Goal: Task Accomplishment & Management: Use online tool/utility

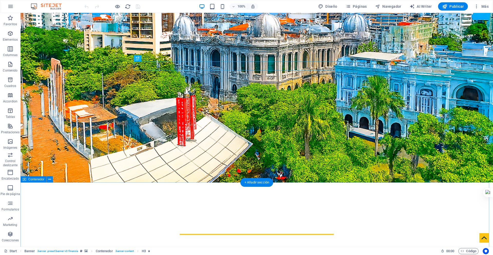
scroll to position [69, 0]
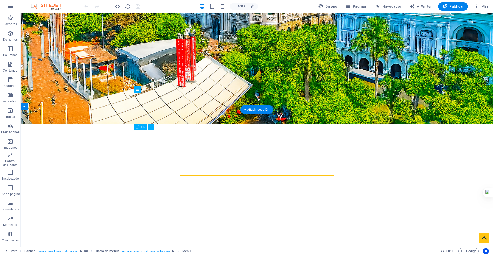
scroll to position [137, 0]
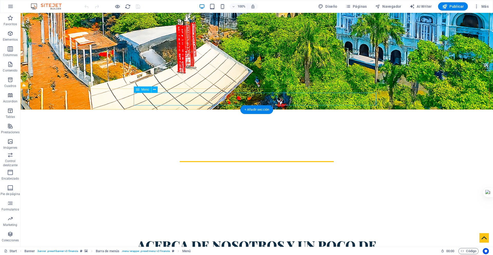
click at [146, 200] on nav "Home SOBRE NOSOTROS SERVICIOS FAQ ContactO" at bounding box center [257, 206] width 243 height 13
click at [154, 90] on icon at bounding box center [154, 89] width 3 height 5
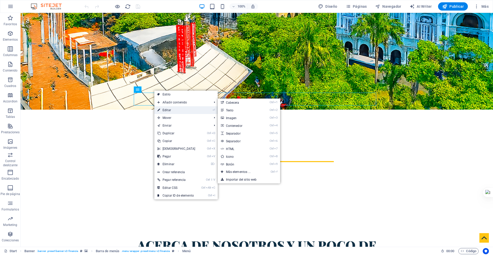
click at [164, 110] on link "⏎ Editar" at bounding box center [176, 110] width 44 height 8
select select
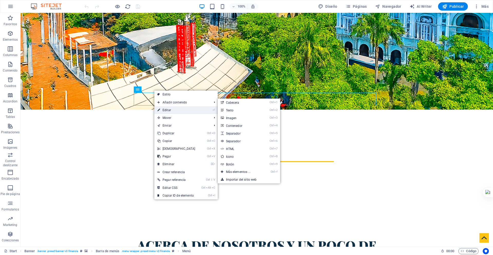
select select
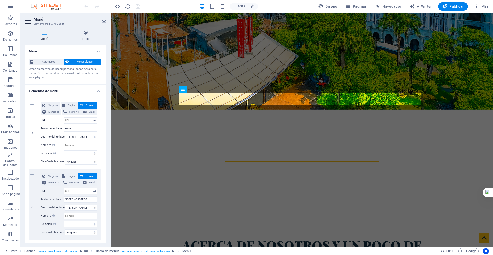
click at [72, 60] on span "Personalizado" at bounding box center [85, 62] width 30 height 6
click at [76, 128] on input "Home" at bounding box center [81, 128] width 34 height 6
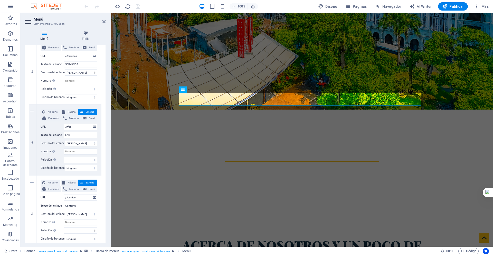
scroll to position [0, 0]
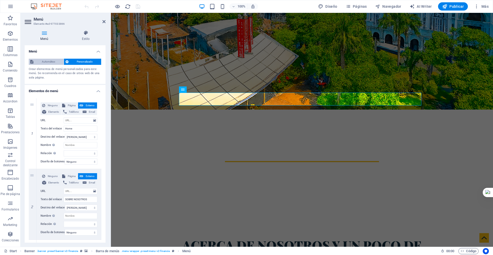
click at [52, 63] on span "Automático" at bounding box center [48, 62] width 27 height 6
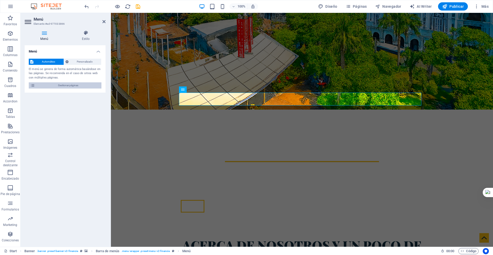
click at [78, 85] on span "Gestionar páginas" at bounding box center [67, 85] width 63 height 6
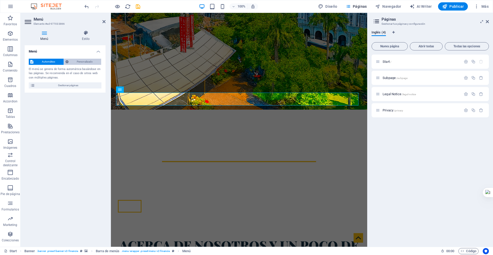
click at [83, 62] on span "Personalizado" at bounding box center [85, 62] width 30 height 6
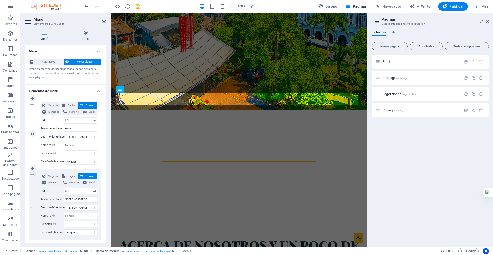
click at [71, 105] on span "Página" at bounding box center [72, 105] width 10 height 6
select select
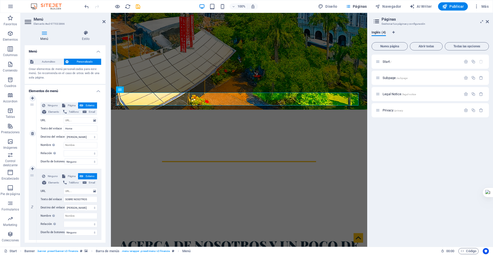
select select
click at [52, 105] on span "Ninguno" at bounding box center [53, 105] width 12 height 6
select select
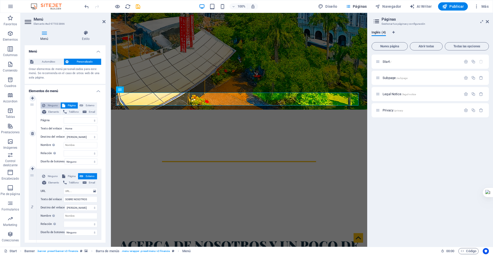
select select
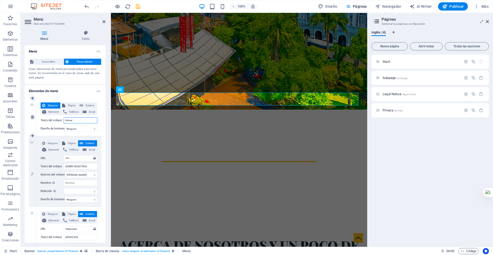
click at [78, 120] on input "Home" at bounding box center [81, 120] width 34 height 6
click at [83, 130] on select "Ninguno Predeterminado Principal Secundario" at bounding box center [81, 128] width 33 height 6
select select "primary"
click at [65, 125] on select "Ninguno Predeterminado Principal Secundario" at bounding box center [81, 128] width 33 height 6
select select
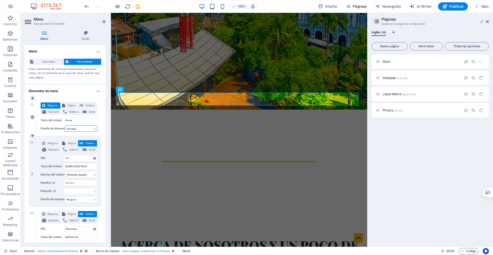
select select
click at [81, 134] on div "Ninguno Página Externo Elemento Teléfono Email Página Start Subpage Legal Notic…" at bounding box center [68, 117] width 65 height 38
click at [33, 100] on link at bounding box center [33, 98] width 6 height 6
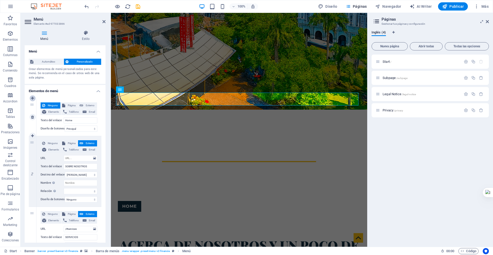
select select
type input "Home"
select select "primary"
type input "SOBRE NOSOTROS"
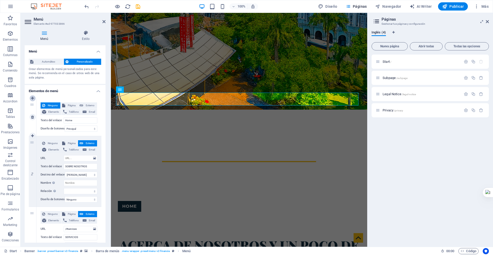
select select
type input "/#services"
type input "SERVICIOS"
select select
type input "/#faq"
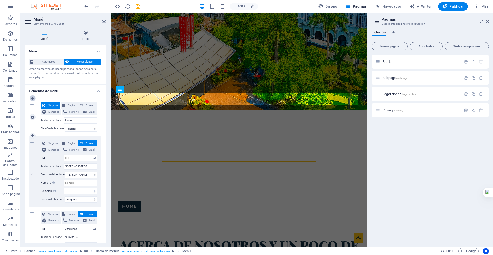
type input "FAQ"
select select
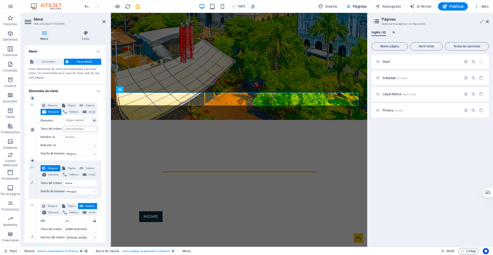
scroll to position [137, 0]
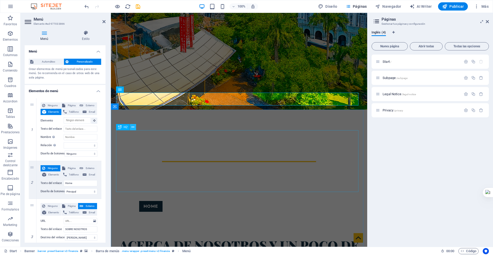
click at [134, 129] on icon at bounding box center [133, 126] width 3 height 5
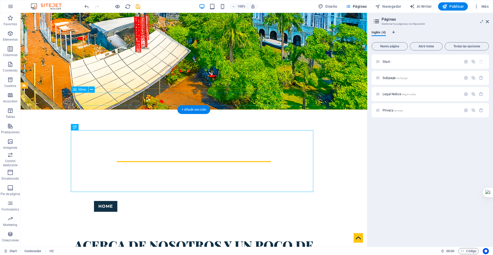
click at [164, 200] on nav "Home SOBRE NOSOTROS SERVICIOS FAQ ContactO" at bounding box center [194, 206] width 243 height 13
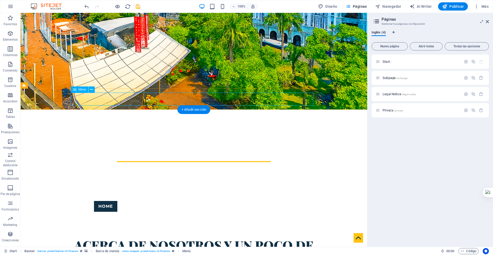
click at [146, 200] on nav "Home SOBRE NOSOTROS SERVICIOS FAQ ContactO" at bounding box center [194, 206] width 243 height 13
select select "primary"
select select
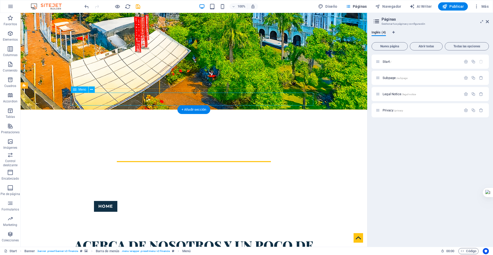
select select
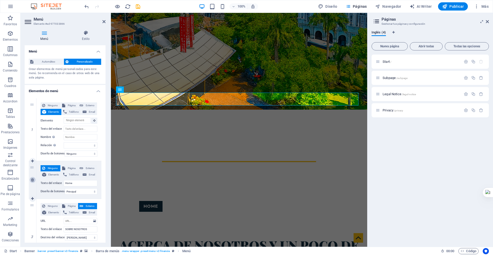
click at [33, 179] on icon at bounding box center [32, 180] width 3 height 4
select select
type input "SOBRE NOSOTROS"
select select
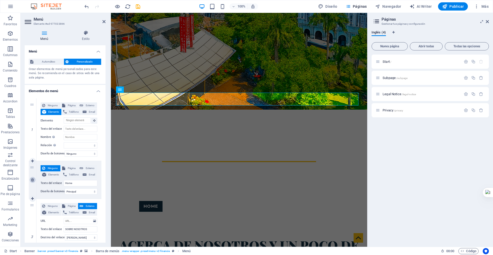
type input "/#services"
type input "SERVICIOS"
select select
type input "/#faq"
type input "FAQ"
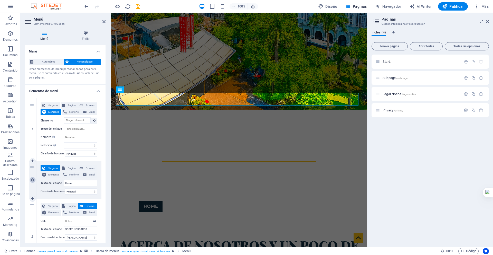
select select
type input "/#contact"
type input "ContactO"
select select
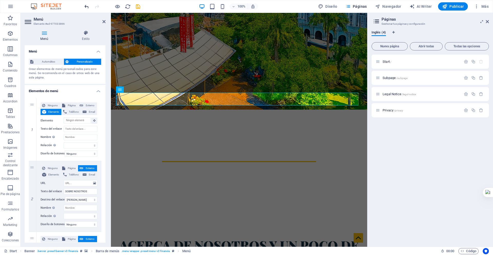
click at [86, 6] on icon "undo" at bounding box center [87, 7] width 6 height 6
select select
type input "Home"
select select "primary"
type input "SOBRE NOSOTROS"
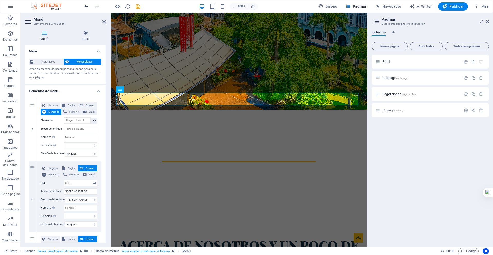
select select
type input "/#services"
type input "SERVICIOS"
select select
type input "/#faq"
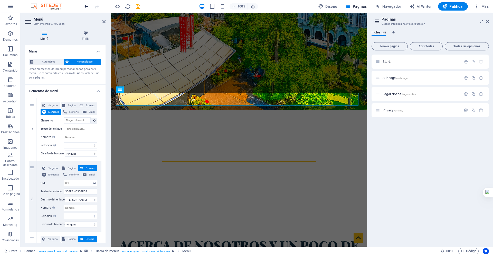
type input "FAQ"
select select
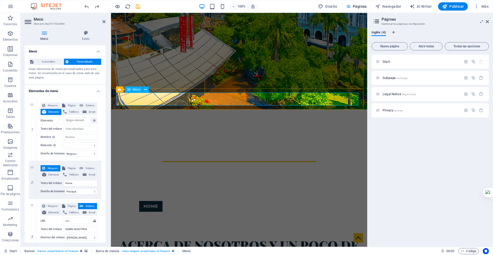
click at [151, 200] on nav "Home SOBRE NOSOTROS SERVICIOS FAQ ContactO" at bounding box center [239, 206] width 243 height 13
click at [147, 91] on icon at bounding box center [145, 89] width 3 height 5
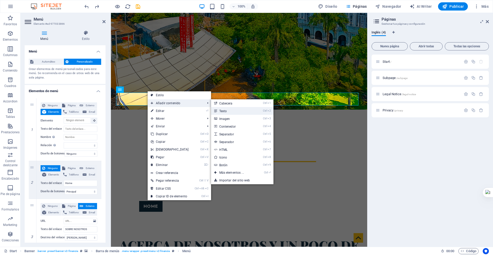
click at [232, 110] on link "Ctrl 2 Texto" at bounding box center [232, 111] width 43 height 8
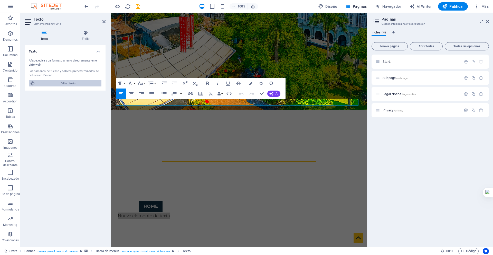
click at [75, 85] on span "Editar diseño" at bounding box center [67, 83] width 63 height 6
select select "rem"
select select "300"
select select "px"
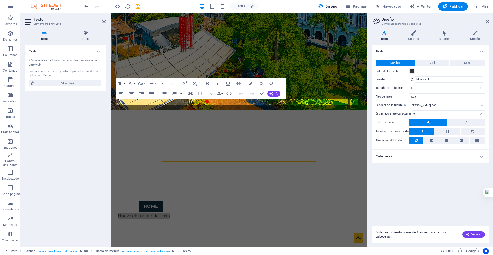
click at [483, 156] on h4 "Cabeceras" at bounding box center [430, 156] width 117 height 12
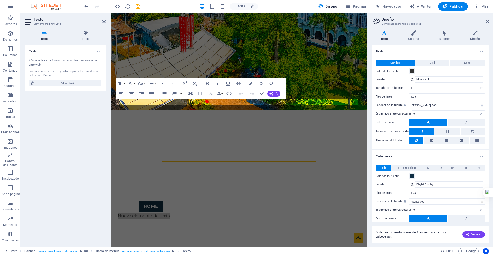
click at [408, 169] on span "H1 / Texto de logo" at bounding box center [406, 167] width 21 height 6
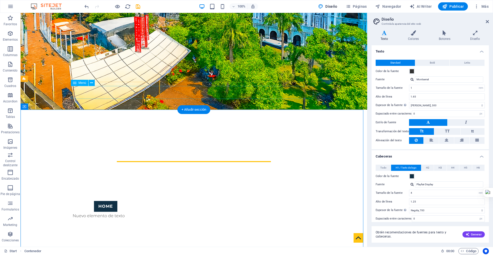
click at [102, 200] on nav "Home SOBRE NOSOTROS SERVICIOS FAQ ContactO" at bounding box center [194, 206] width 243 height 13
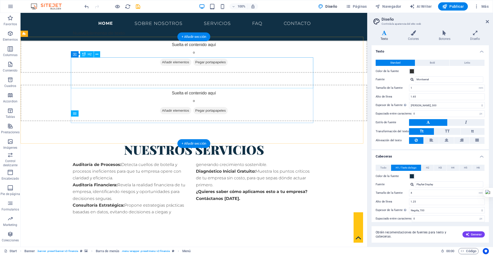
scroll to position [559, 0]
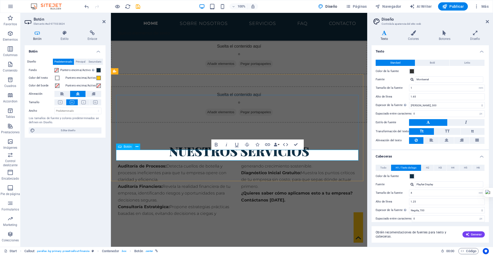
scroll to position [568, 0]
